Goal: Task Accomplishment & Management: Use online tool/utility

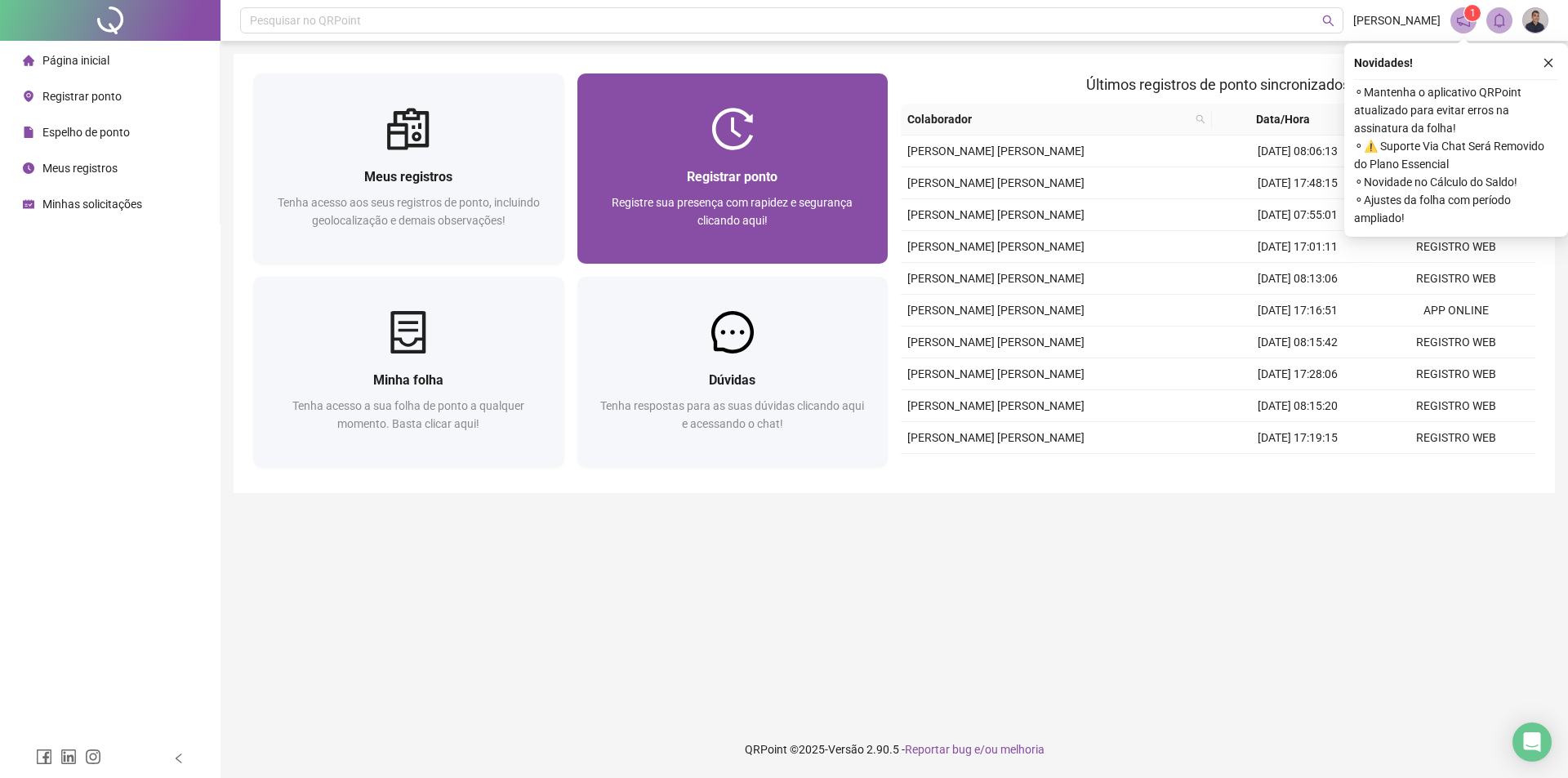
click at [708, 186] on div "Registrar ponto" at bounding box center [732, 177] width 272 height 20
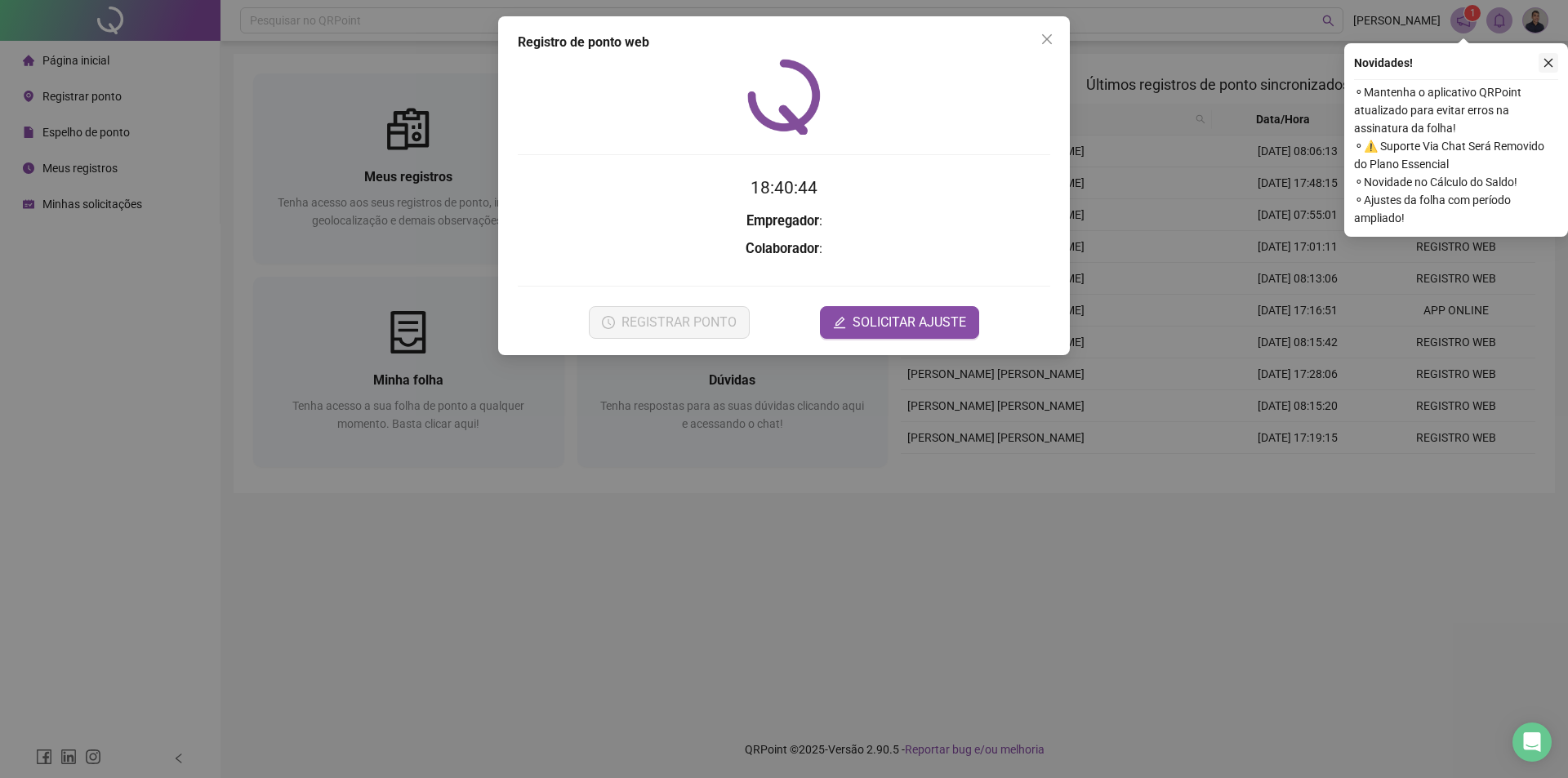
click at [1555, 62] on button "button" at bounding box center [1549, 63] width 19 height 19
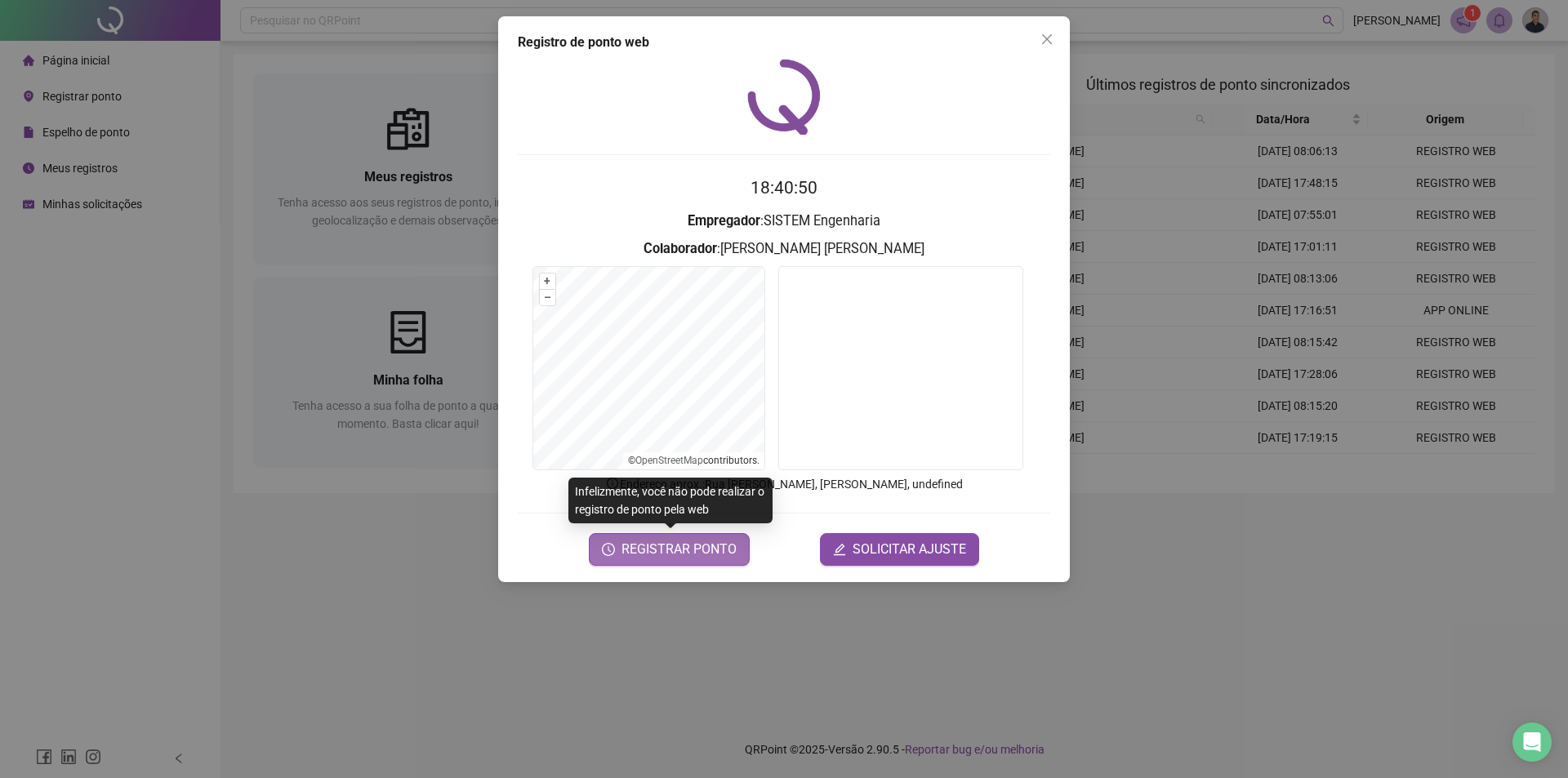
click at [711, 566] on button "REGISTRAR PONTO" at bounding box center [670, 549] width 161 height 33
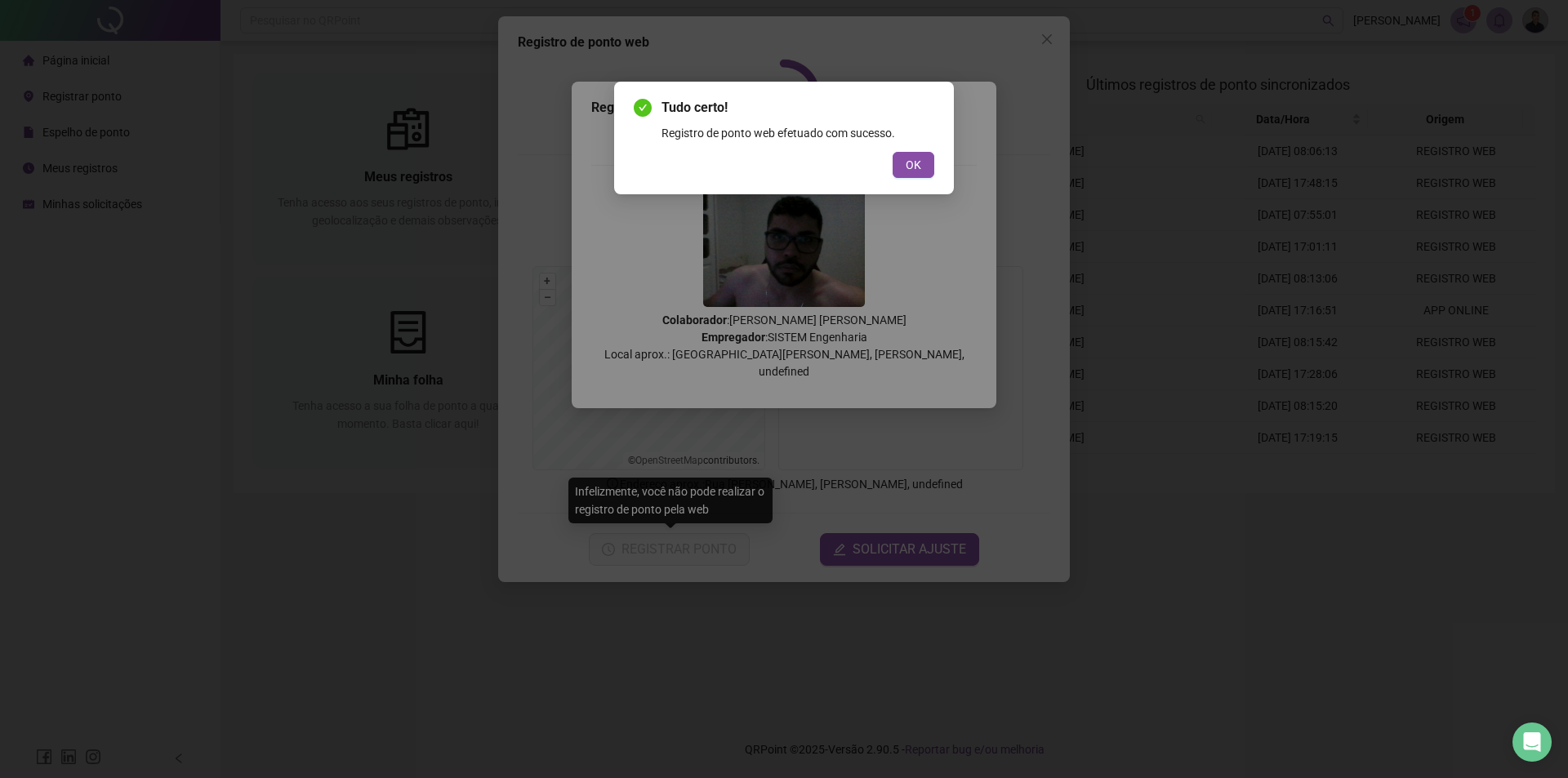
drag, startPoint x: 917, startPoint y: 171, endPoint x: 921, endPoint y: 162, distance: 9.8
click at [917, 168] on span "OK" at bounding box center [914, 164] width 15 height 18
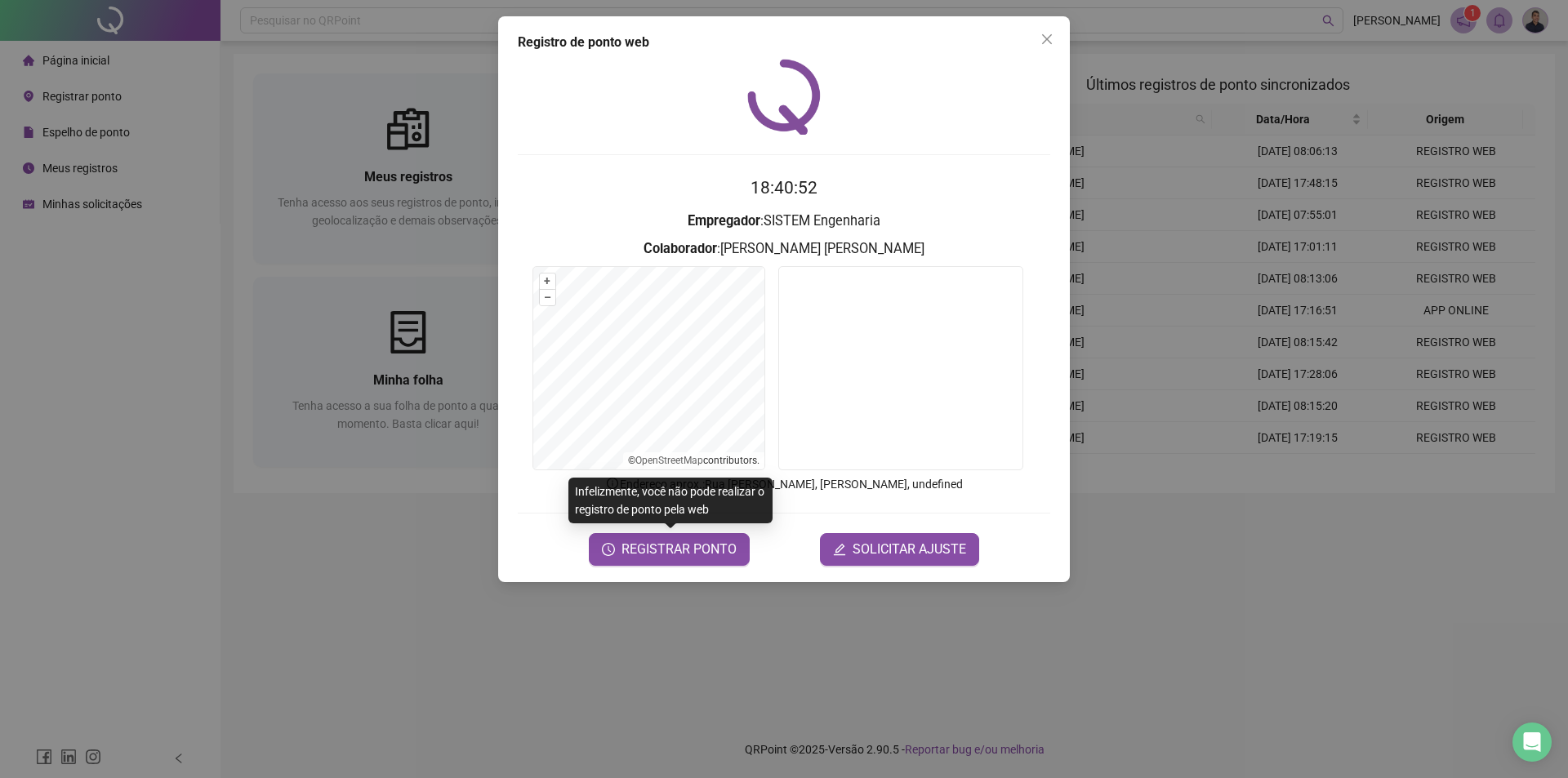
click at [1033, 36] on div "Registro de ponto web" at bounding box center [784, 42] width 533 height 19
click at [1044, 36] on icon "close" at bounding box center [1047, 40] width 10 height 10
